Goal: Task Accomplishment & Management: Manage account settings

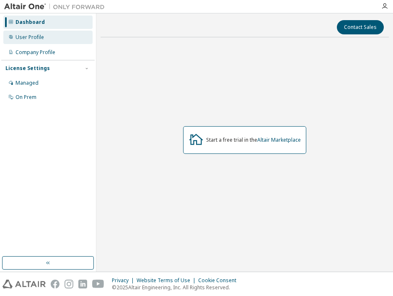
click at [64, 37] on div "User Profile" at bounding box center [47, 37] width 89 height 13
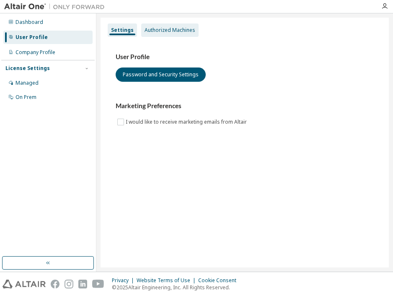
click at [172, 33] on div "Authorized Machines" at bounding box center [169, 29] width 57 height 13
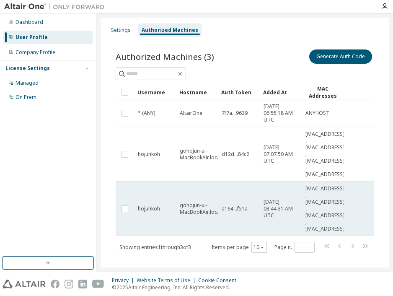
scroll to position [12, 0]
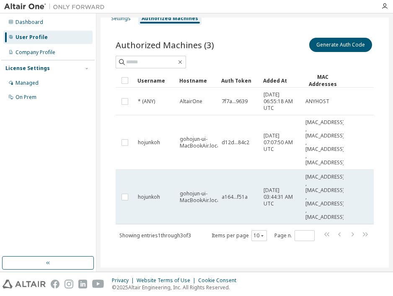
click at [188, 208] on td "gohojun-ui-MacBookAir.local" at bounding box center [197, 197] width 42 height 54
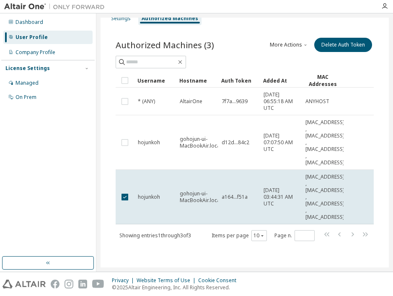
scroll to position [0, 0]
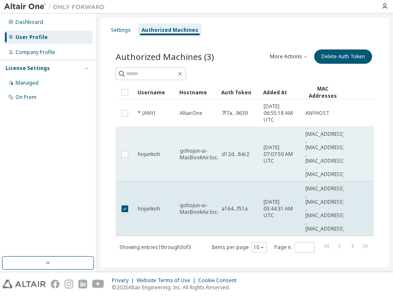
click at [185, 167] on td "gohojun-ui-MacBookAir.local" at bounding box center [197, 154] width 42 height 54
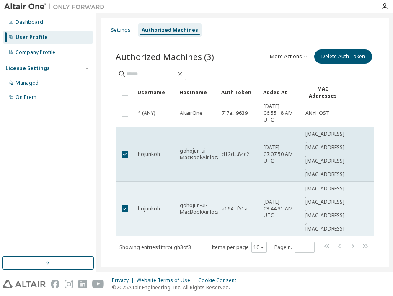
click at [180, 202] on span "gohojun-ui-MacBookAir.local" at bounding box center [200, 208] width 41 height 13
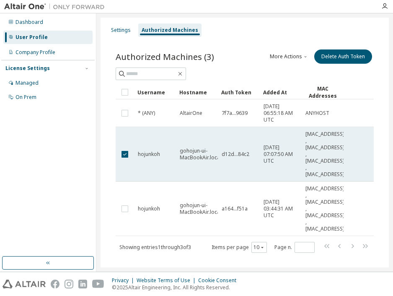
click at [180, 165] on td "gohojun-ui-MacBookAir.local" at bounding box center [197, 154] width 42 height 54
